Goal: Task Accomplishment & Management: Use online tool/utility

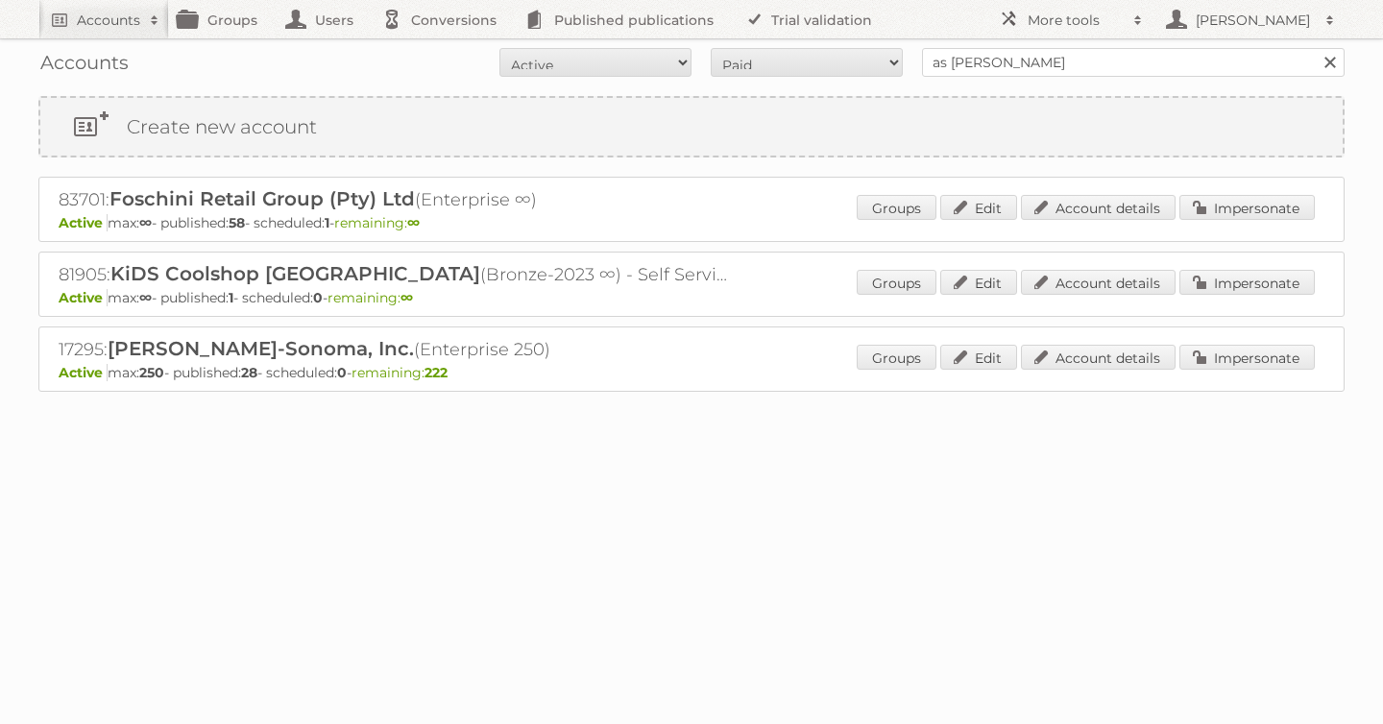
type input "as [PERSON_NAME]"
click at [1315, 48] on input "Search" at bounding box center [1329, 62] width 29 height 29
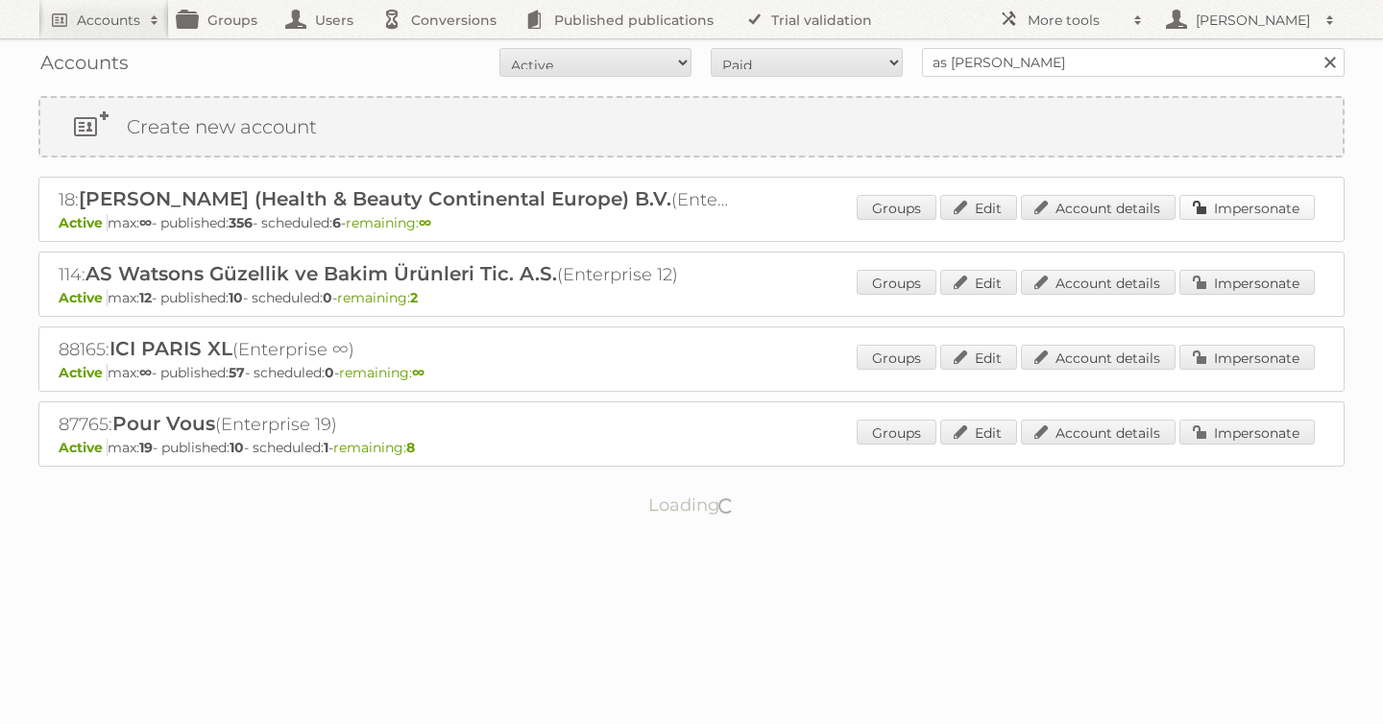
click at [1255, 203] on link "Impersonate" at bounding box center [1247, 207] width 135 height 25
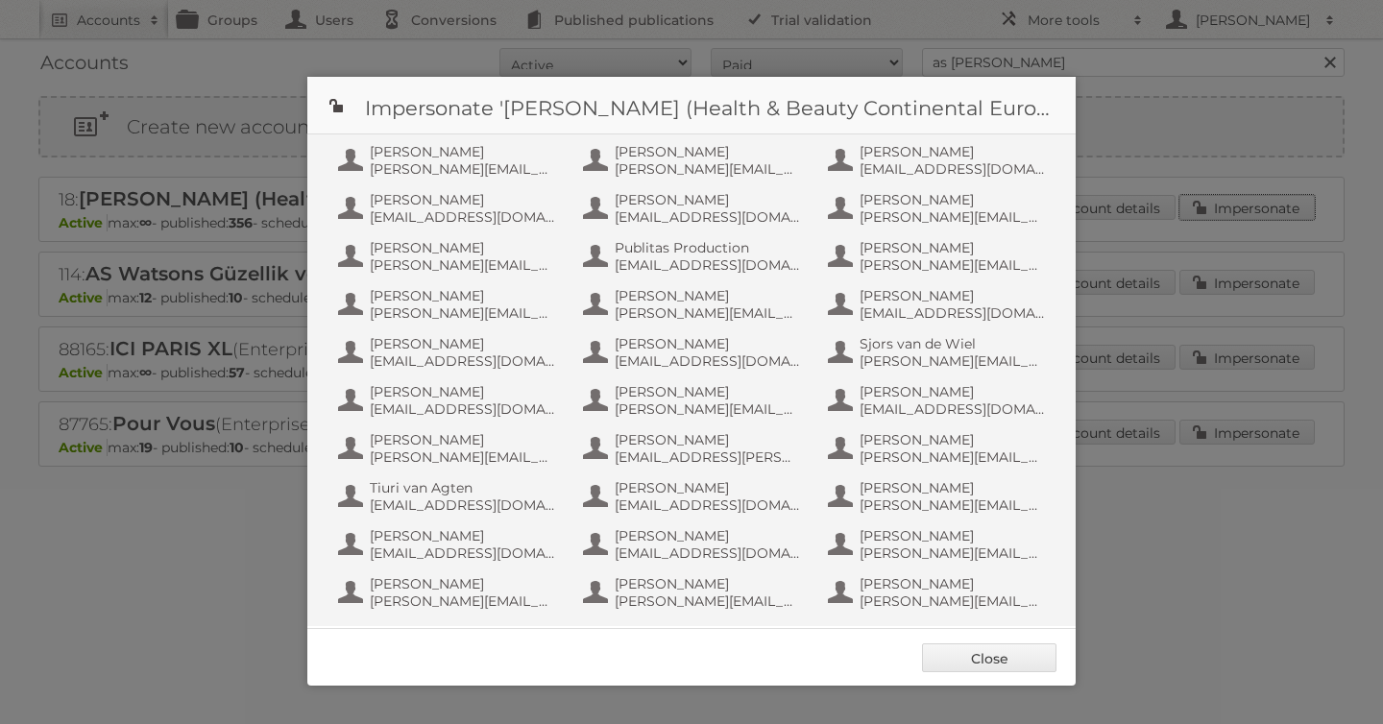
scroll to position [1249, 0]
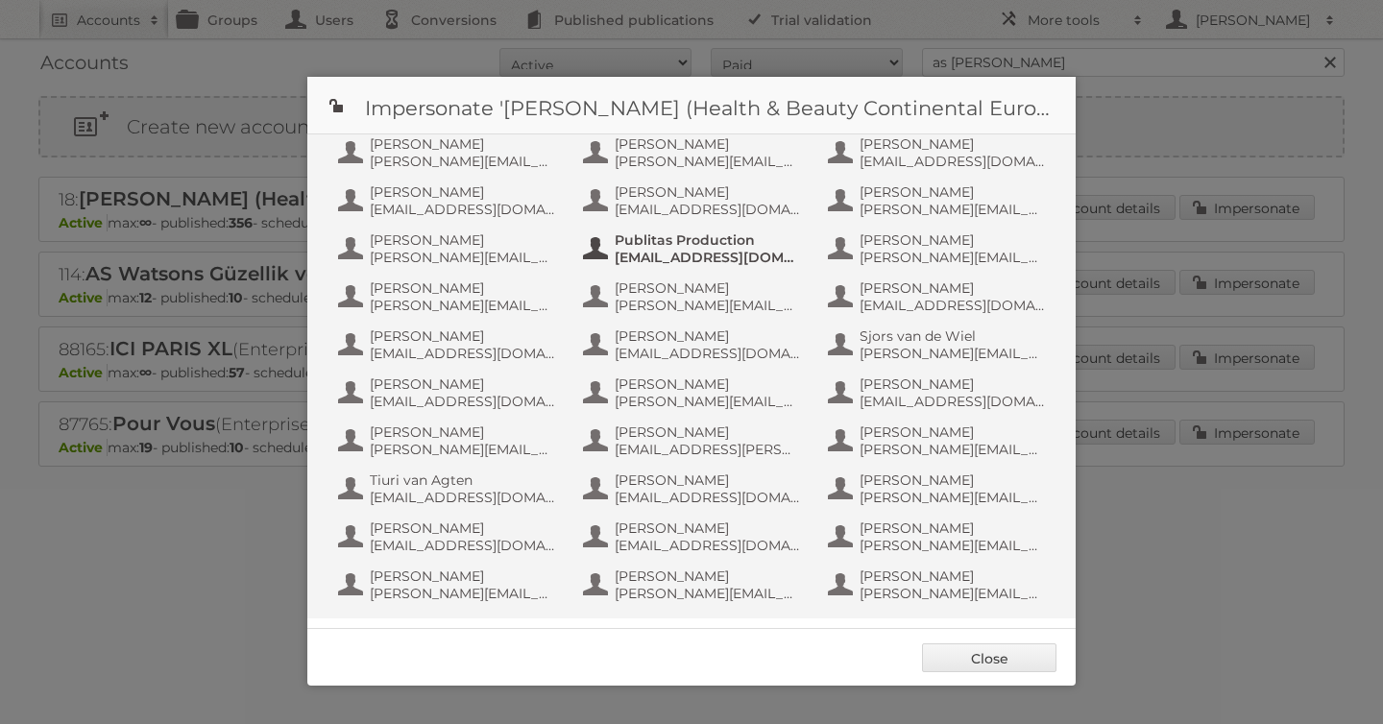
click at [698, 251] on span "info+aswatson-production@publitas.com" at bounding box center [708, 257] width 186 height 17
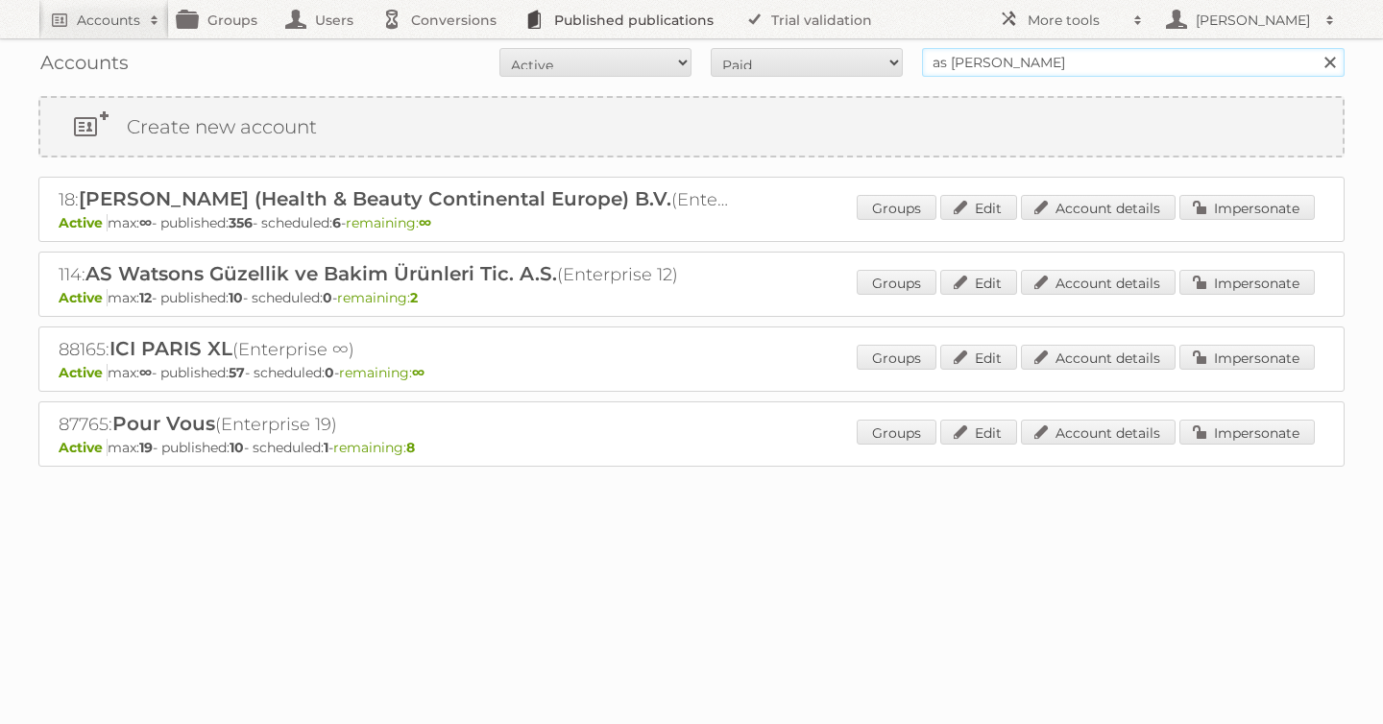
drag, startPoint x: 1026, startPoint y: 64, endPoint x: 681, endPoint y: 37, distance: 345.9
click at [681, 37] on body "Accounts Search Advanced Search Create new account Groups Users Conversions Pub…" at bounding box center [691, 362] width 1383 height 724
type input "albert heijn"
click at [1315, 48] on input "Search" at bounding box center [1329, 62] width 29 height 29
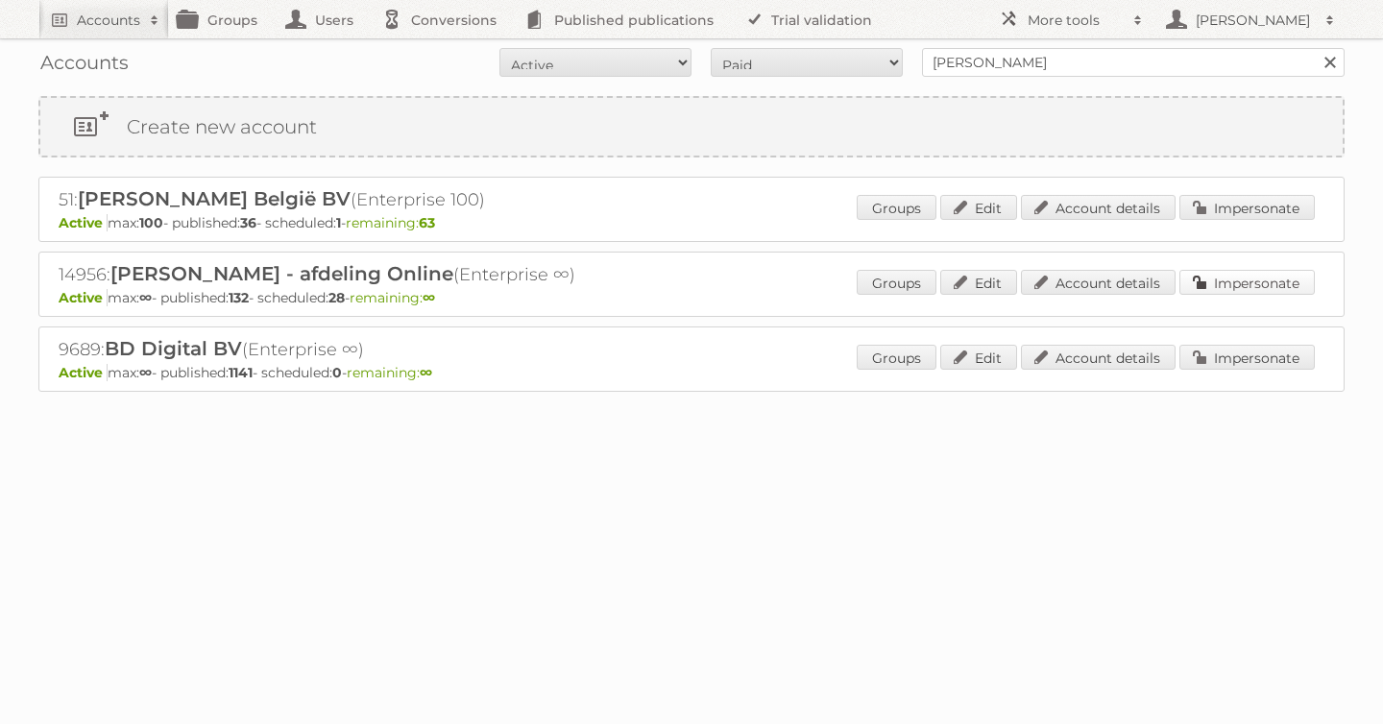
click at [1253, 272] on link "Impersonate" at bounding box center [1247, 282] width 135 height 25
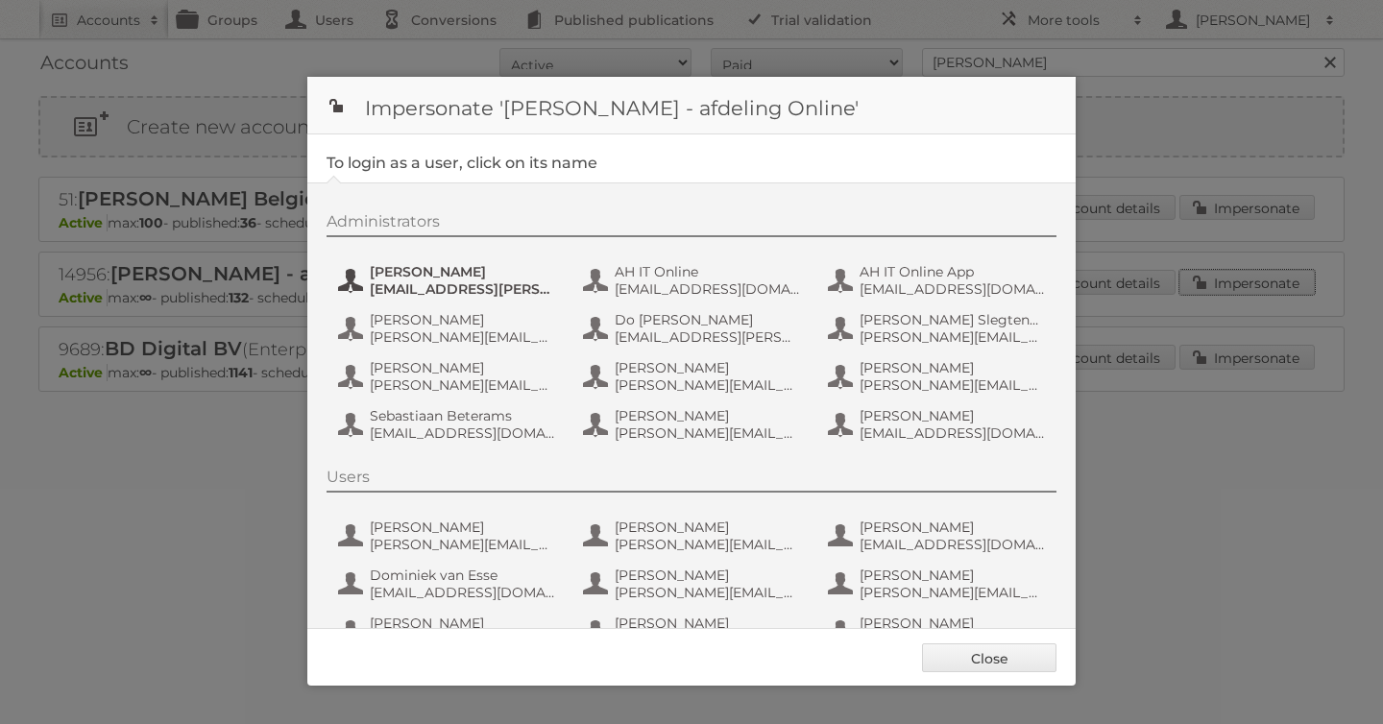
scroll to position [144, 0]
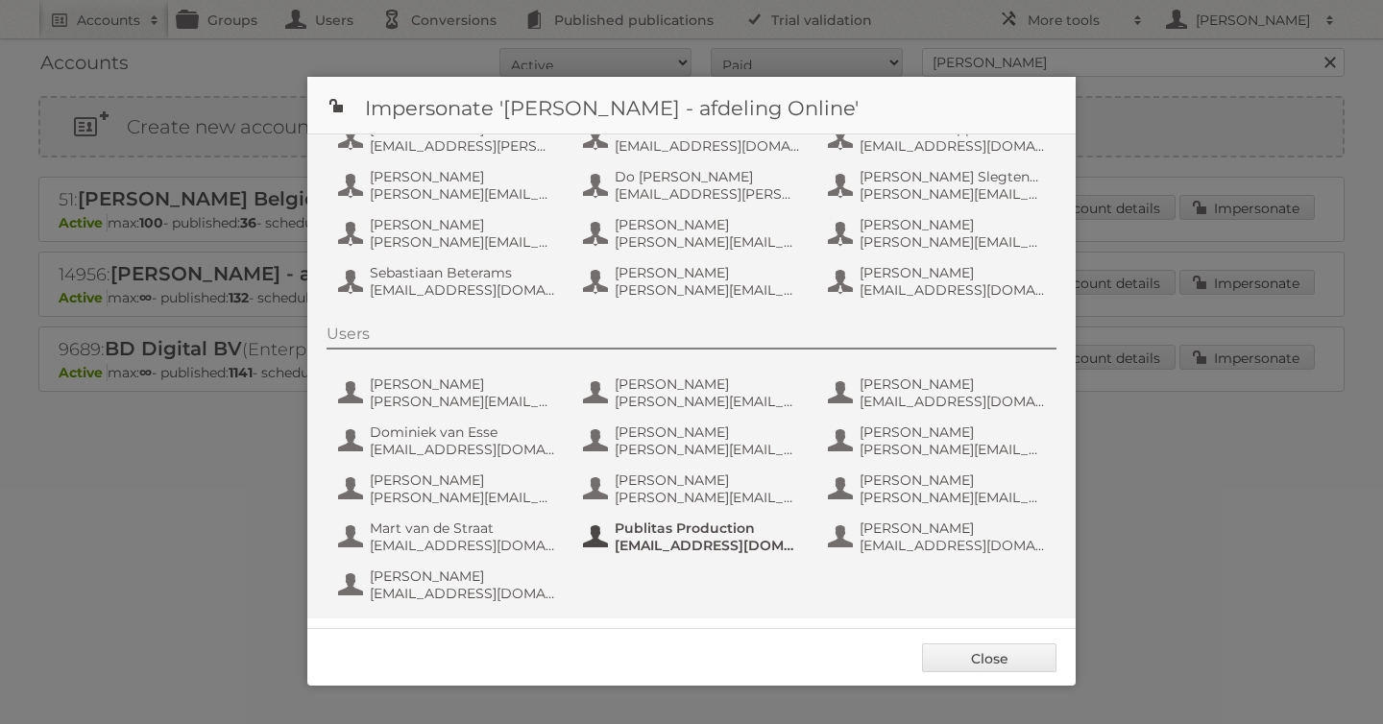
click at [661, 544] on span "fs+ah@publitas.com" at bounding box center [708, 545] width 186 height 17
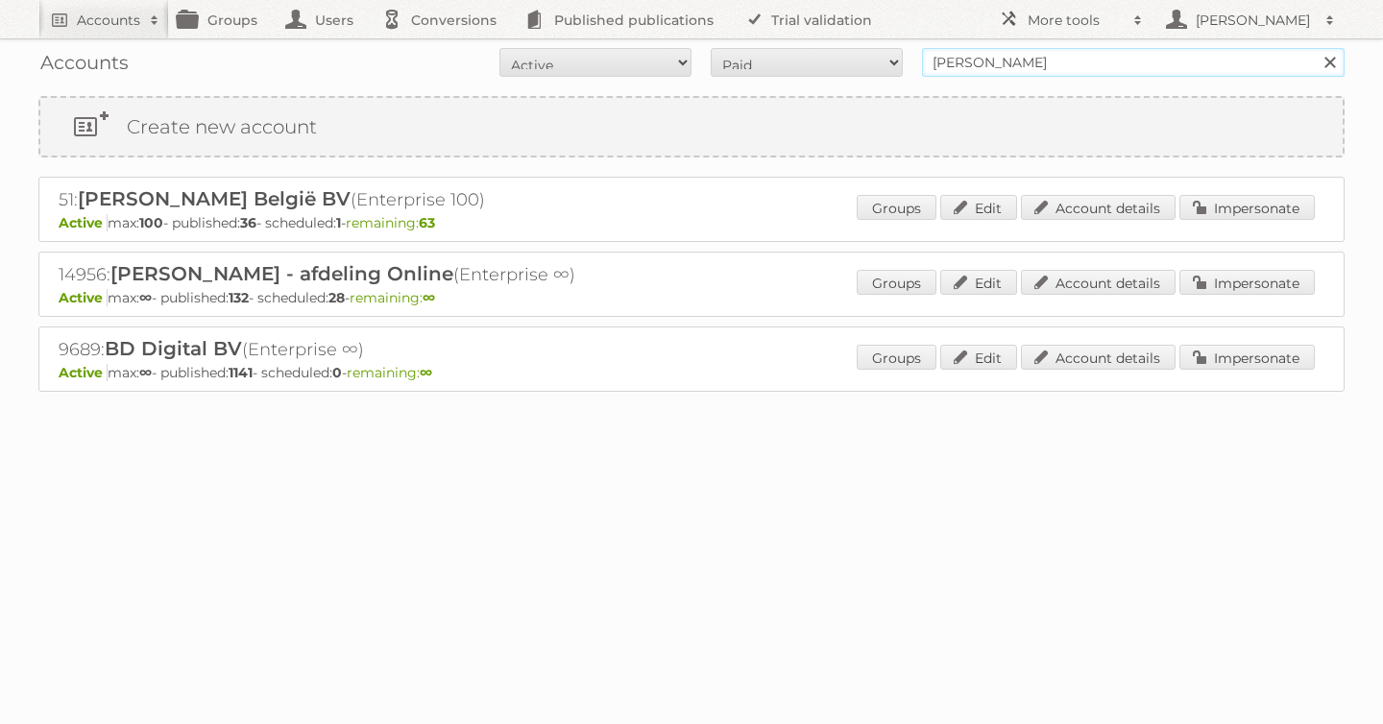
drag, startPoint x: 1037, startPoint y: 65, endPoint x: 729, endPoint y: 65, distance: 307.4
click at [729, 65] on form "All Active Expired Pending All Paid Trials Self service albert heijn Search" at bounding box center [691, 62] width 1306 height 29
type input "billa"
click at [1315, 48] on input "Search" at bounding box center [1329, 62] width 29 height 29
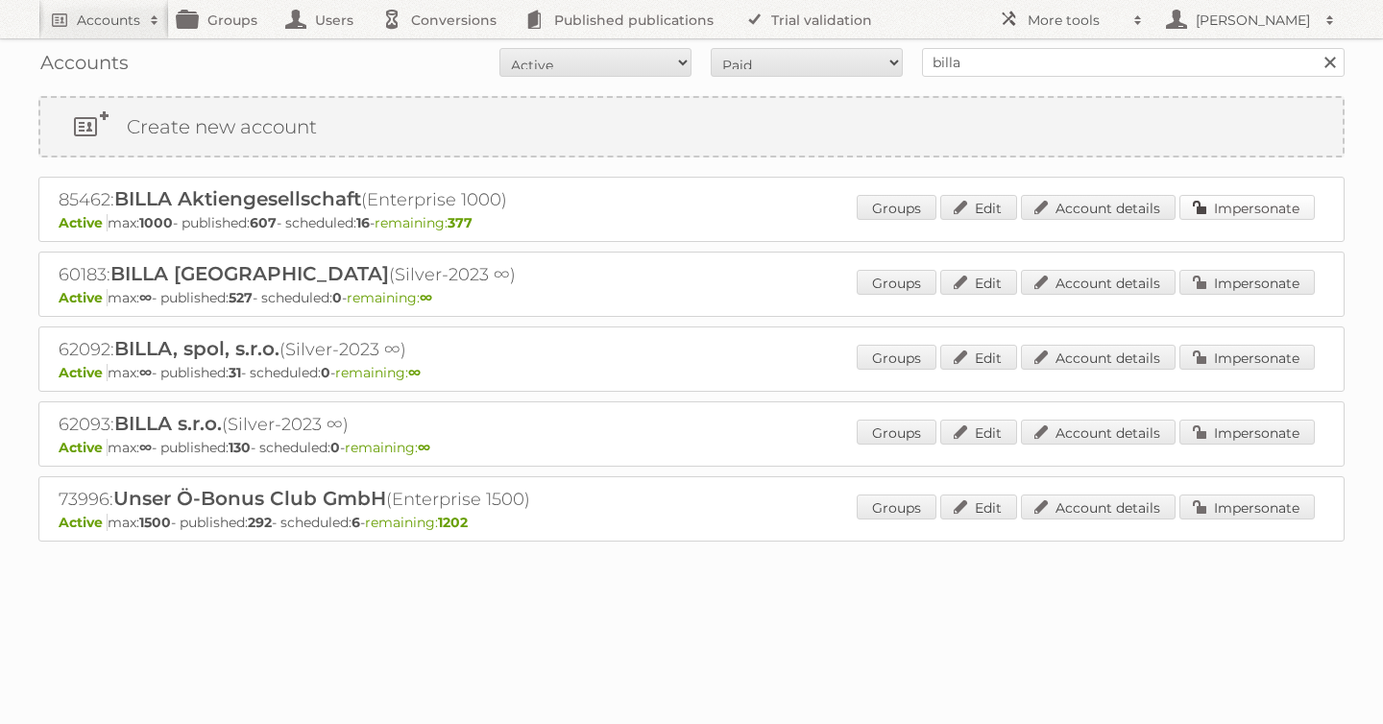
click at [1212, 217] on link "Impersonate" at bounding box center [1247, 207] width 135 height 25
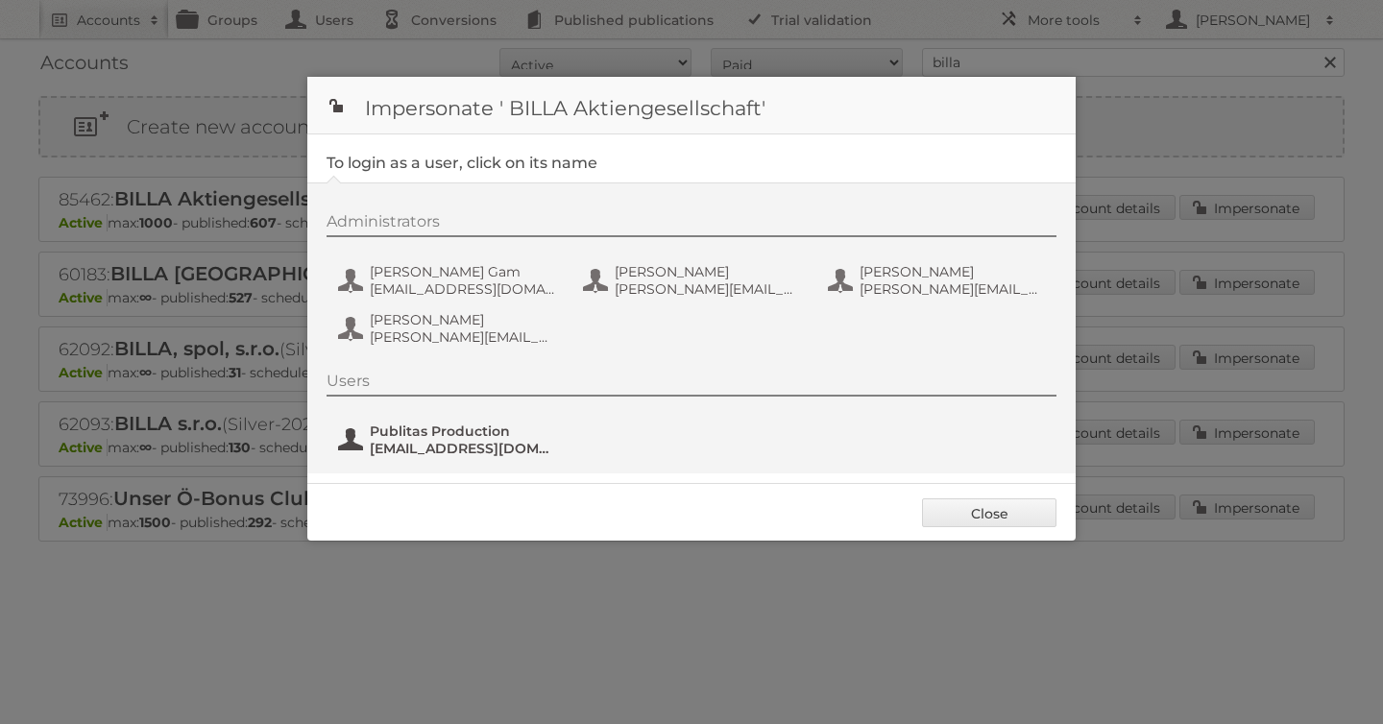
click at [400, 449] on span "[EMAIL_ADDRESS][DOMAIN_NAME]" at bounding box center [463, 448] width 186 height 17
